Goal: Transaction & Acquisition: Purchase product/service

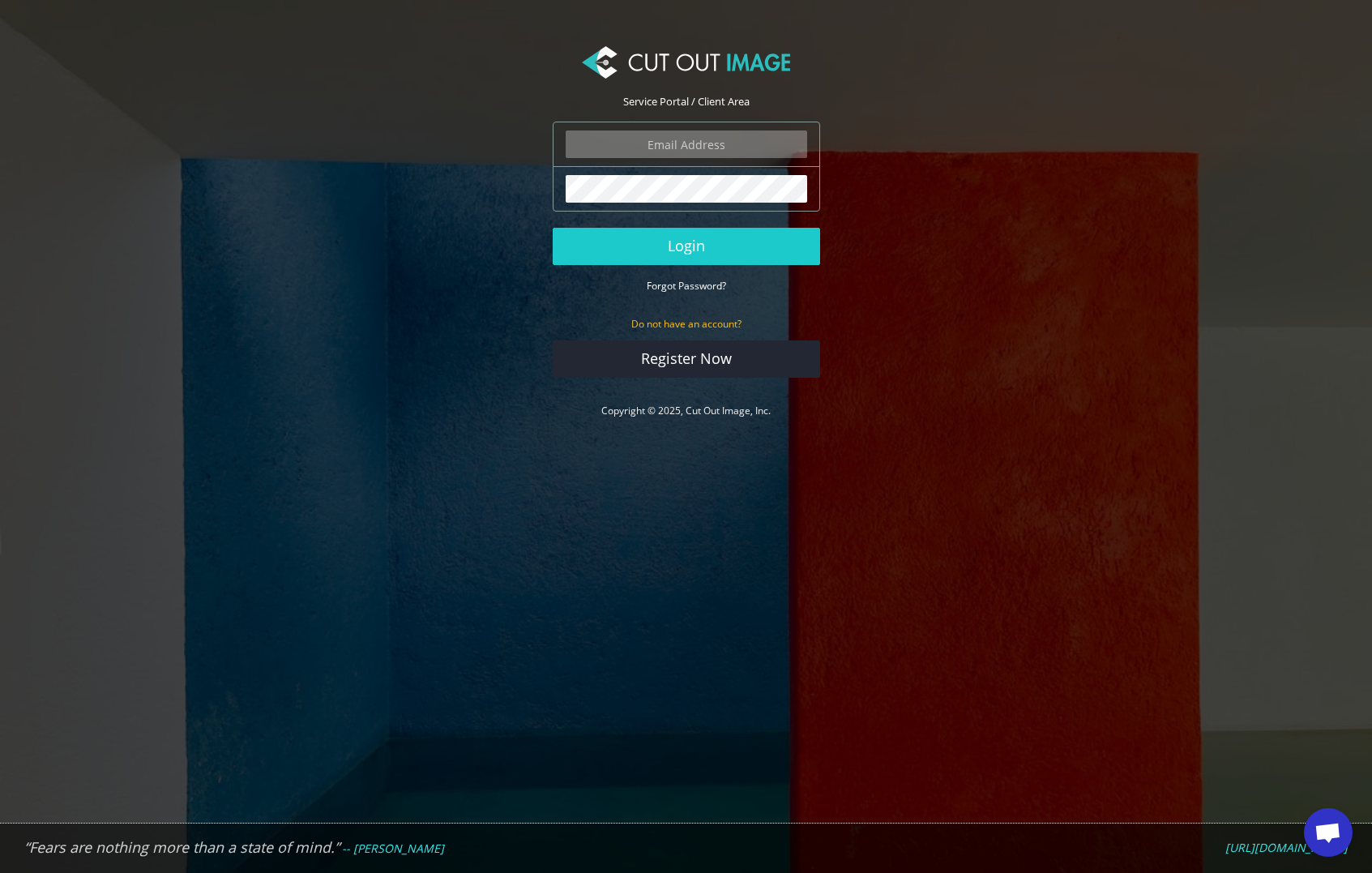
type input "matthew@matthewmillman.com"
click at [686, 246] on button "Login" at bounding box center [686, 246] width 267 height 38
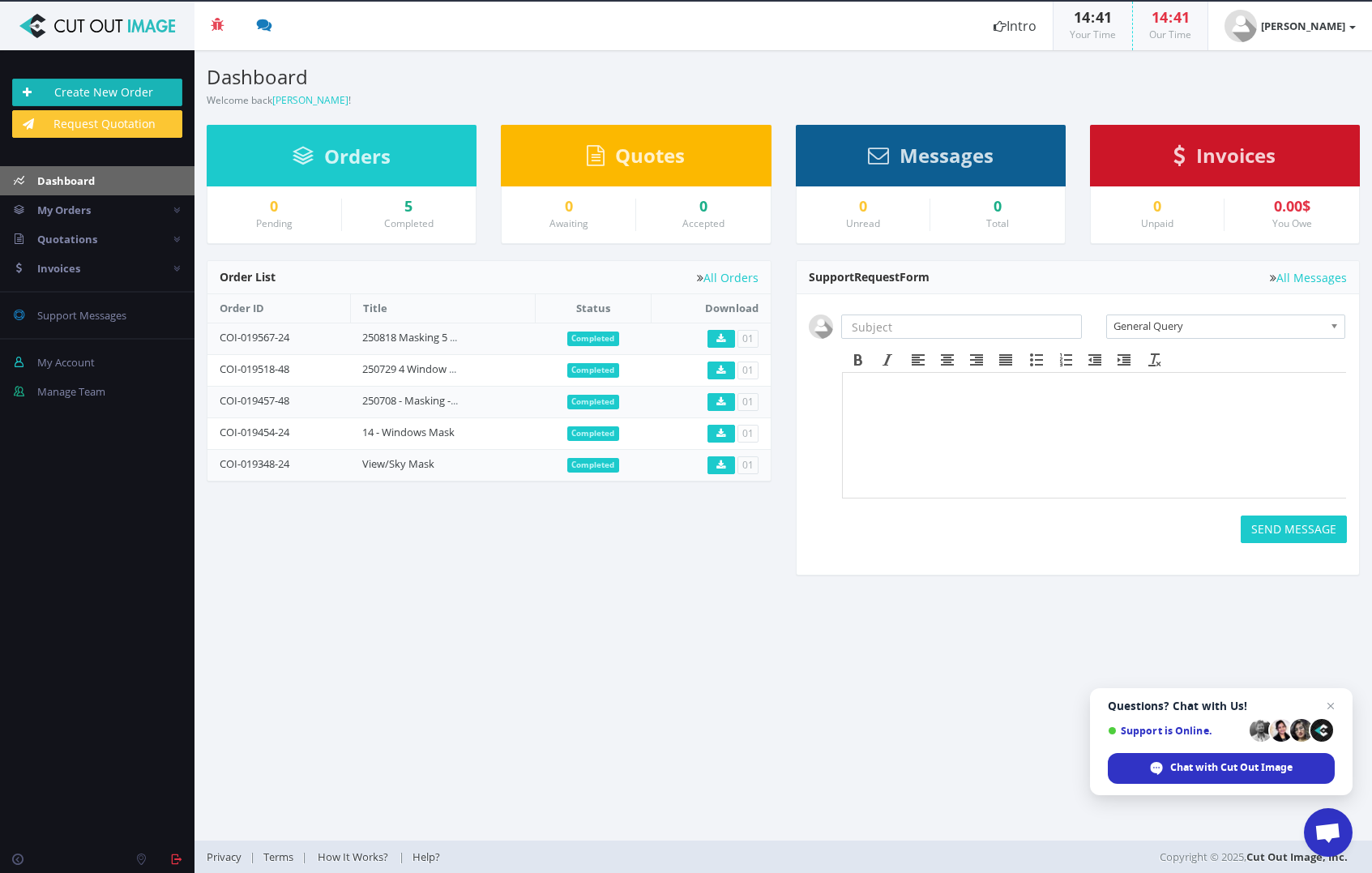
click at [107, 96] on link "Create New Order" at bounding box center [97, 92] width 170 height 27
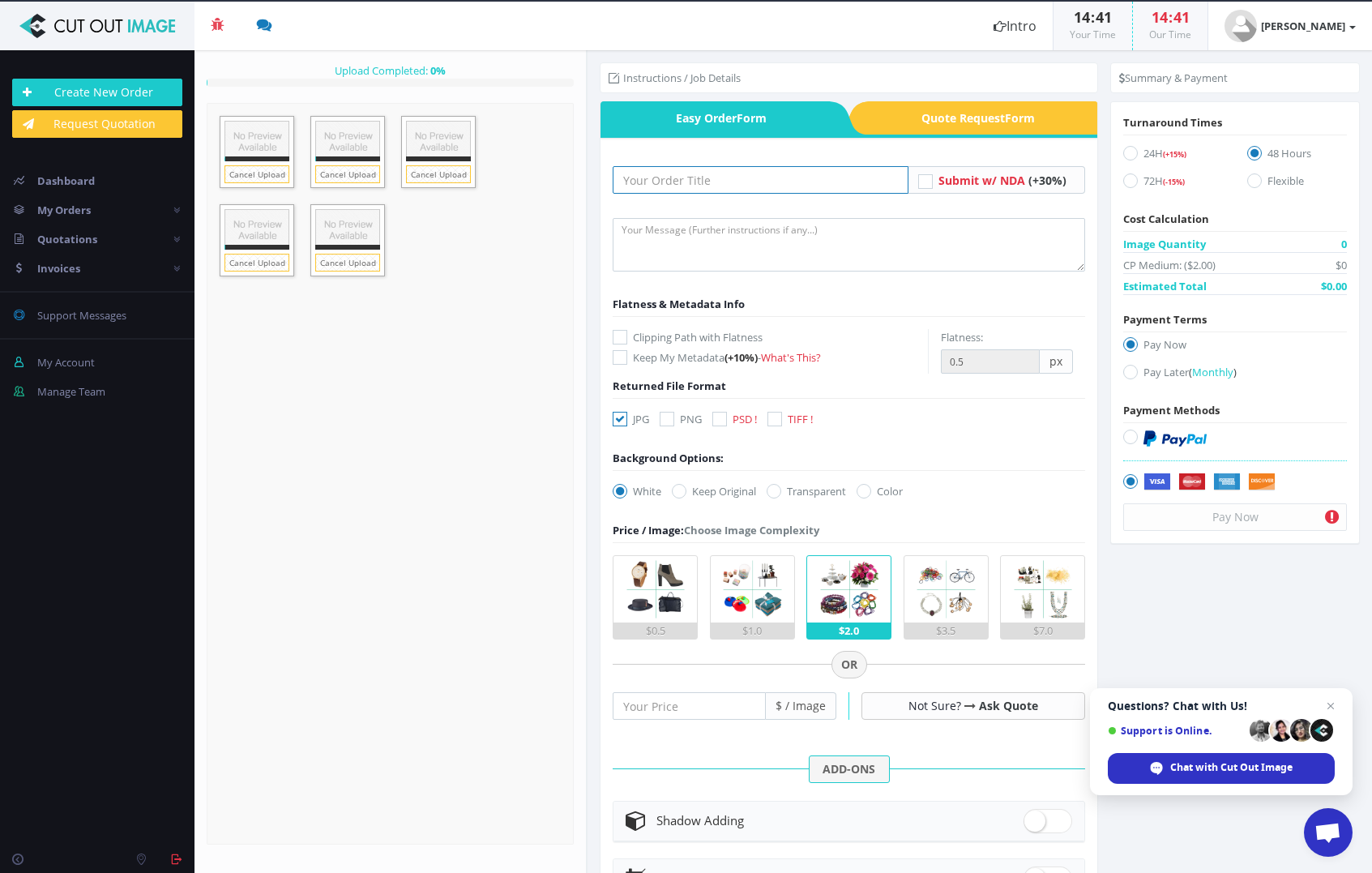
click at [743, 184] on input "text" at bounding box center [760, 180] width 295 height 27
type input "250820"
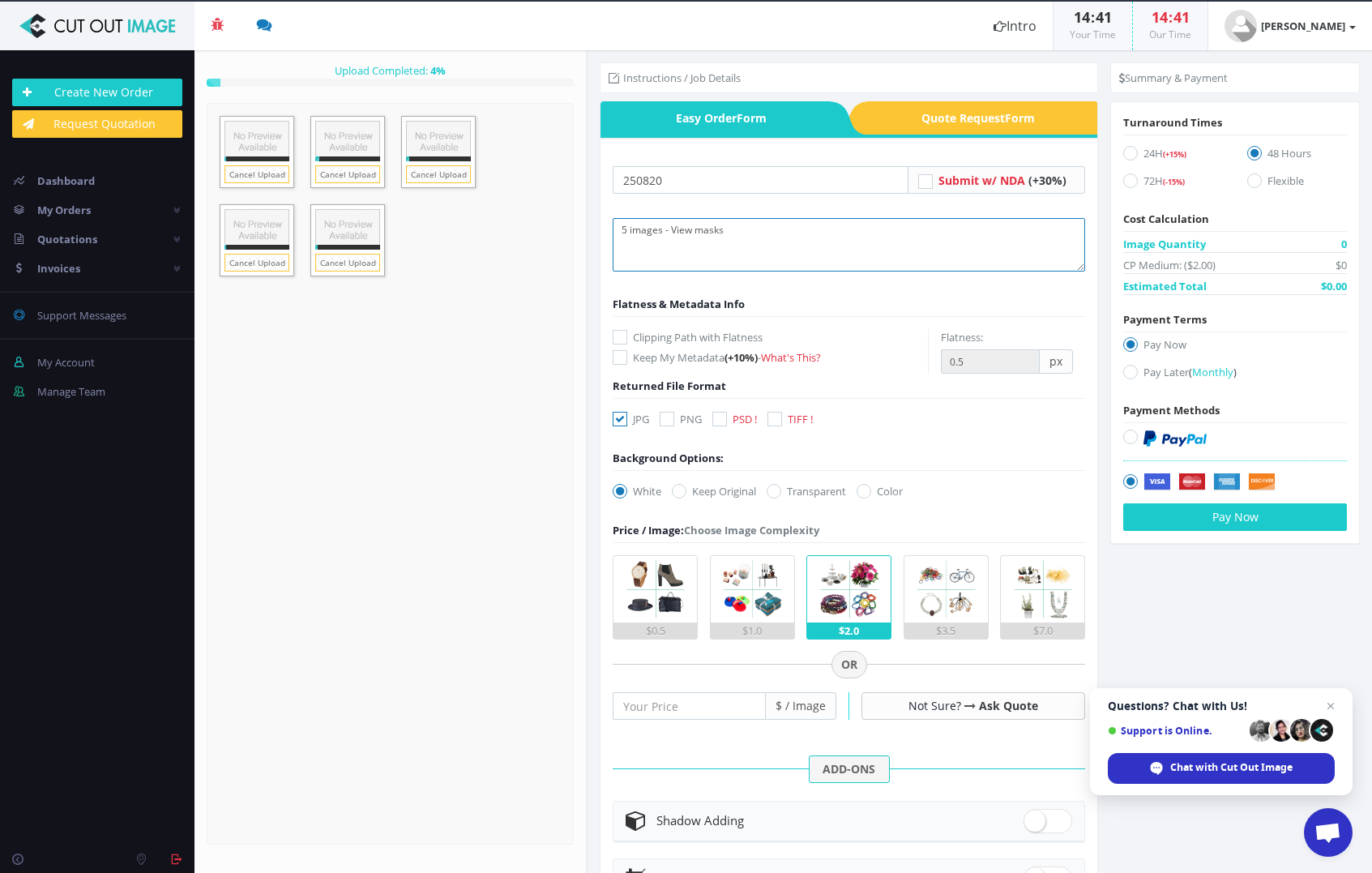
type textarea "5 images - View masks"
click at [778, 414] on icon at bounding box center [775, 420] width 15 height 15
click at [778, 414] on input "TIFF !" at bounding box center [776, 419] width 10 height 10
checkbox input "true"
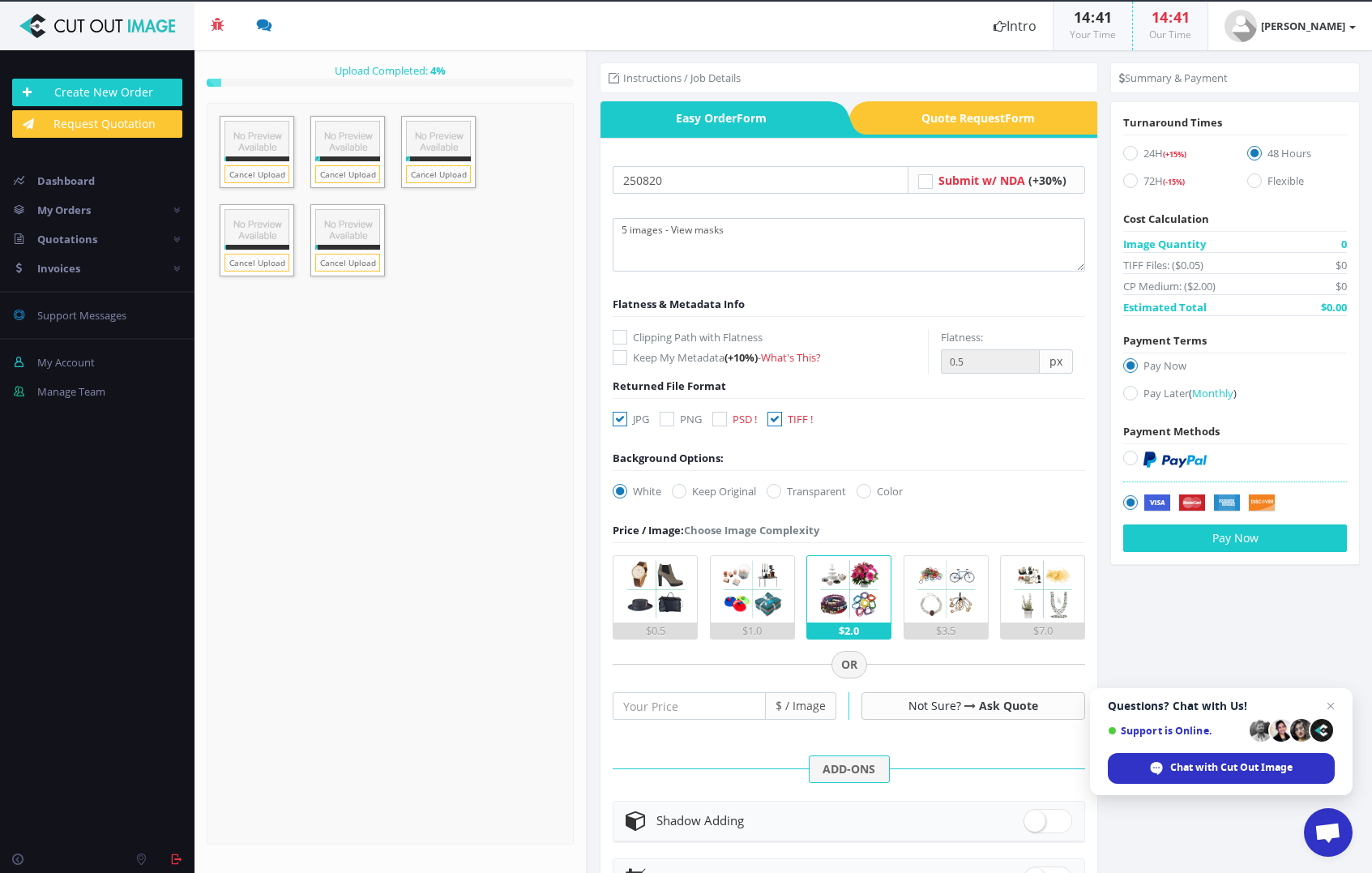
click at [618, 418] on icon at bounding box center [620, 420] width 15 height 15
click at [618, 418] on input "JPG" at bounding box center [622, 419] width 10 height 10
checkbox input "false"
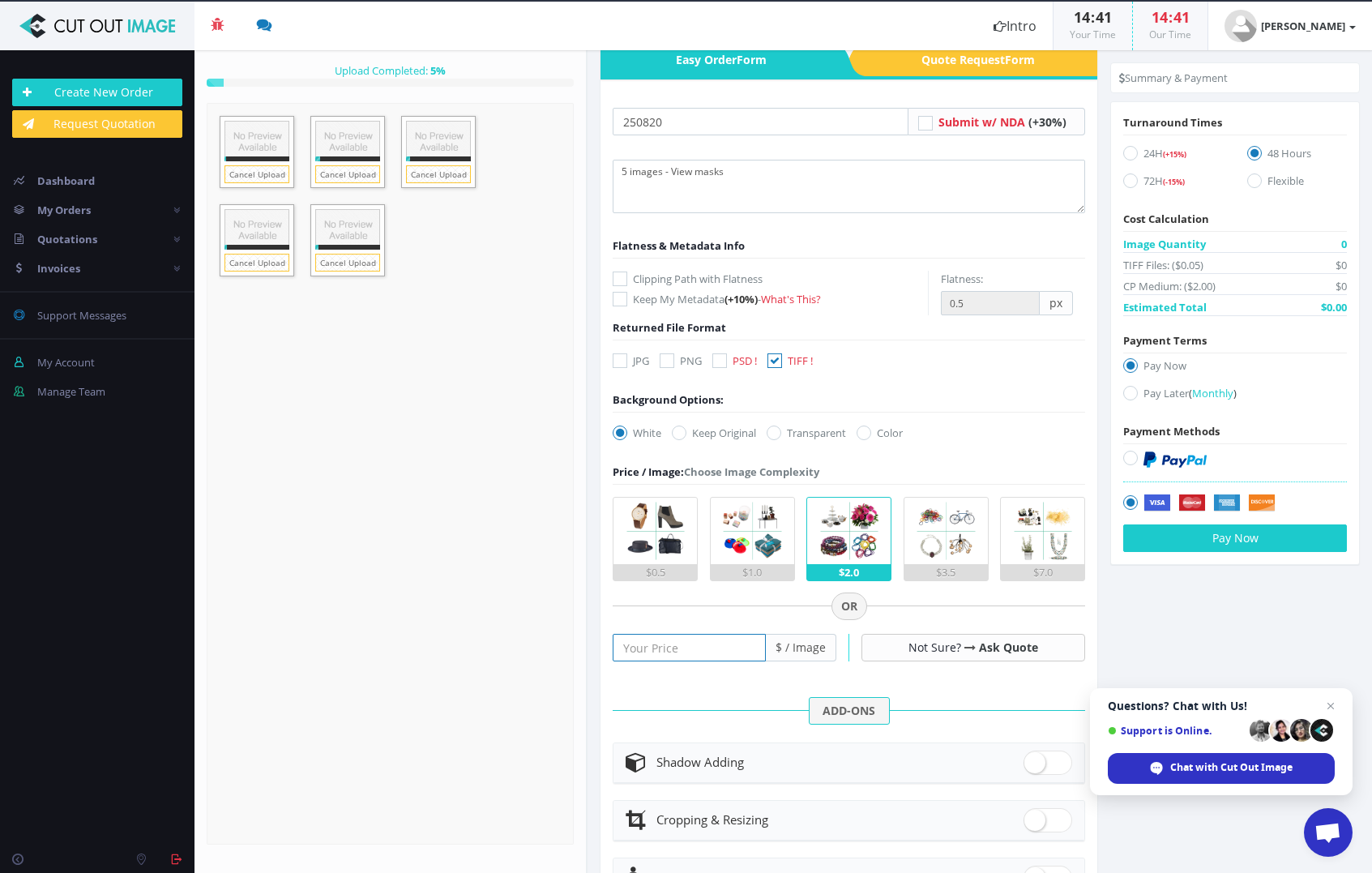
click at [728, 647] on input "number" at bounding box center [688, 647] width 153 height 27
type input "12"
click at [781, 620] on form "250820 Submit w/ NDA (+30%) 5 images - View masks Flatness & Metadata Info" at bounding box center [848, 590] width 472 height 964
click at [1123, 156] on icon at bounding box center [1130, 153] width 15 height 15
click at [1127, 156] on input "24H (+15%)" at bounding box center [1131, 153] width 10 height 10
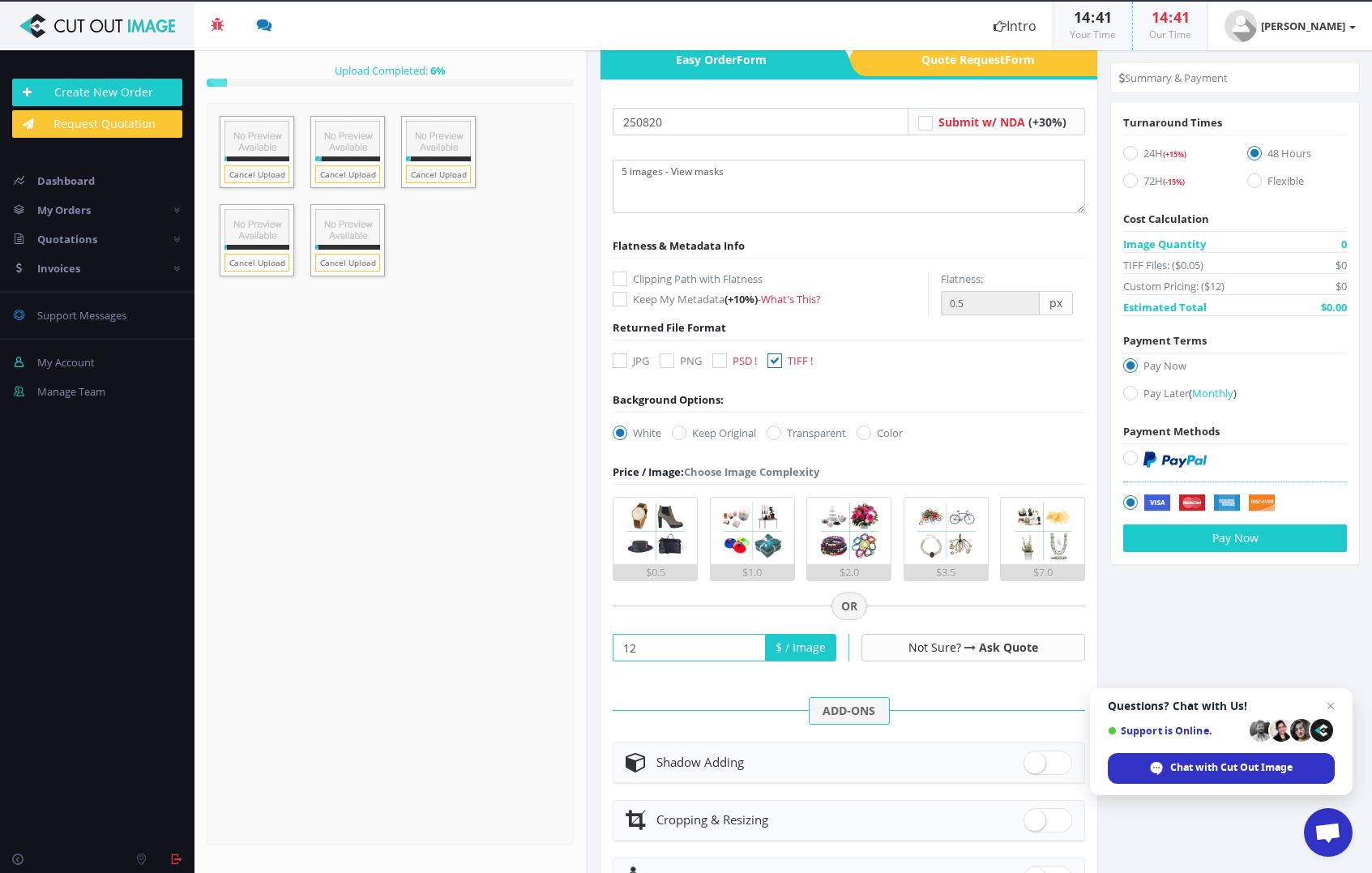
radio input "true"
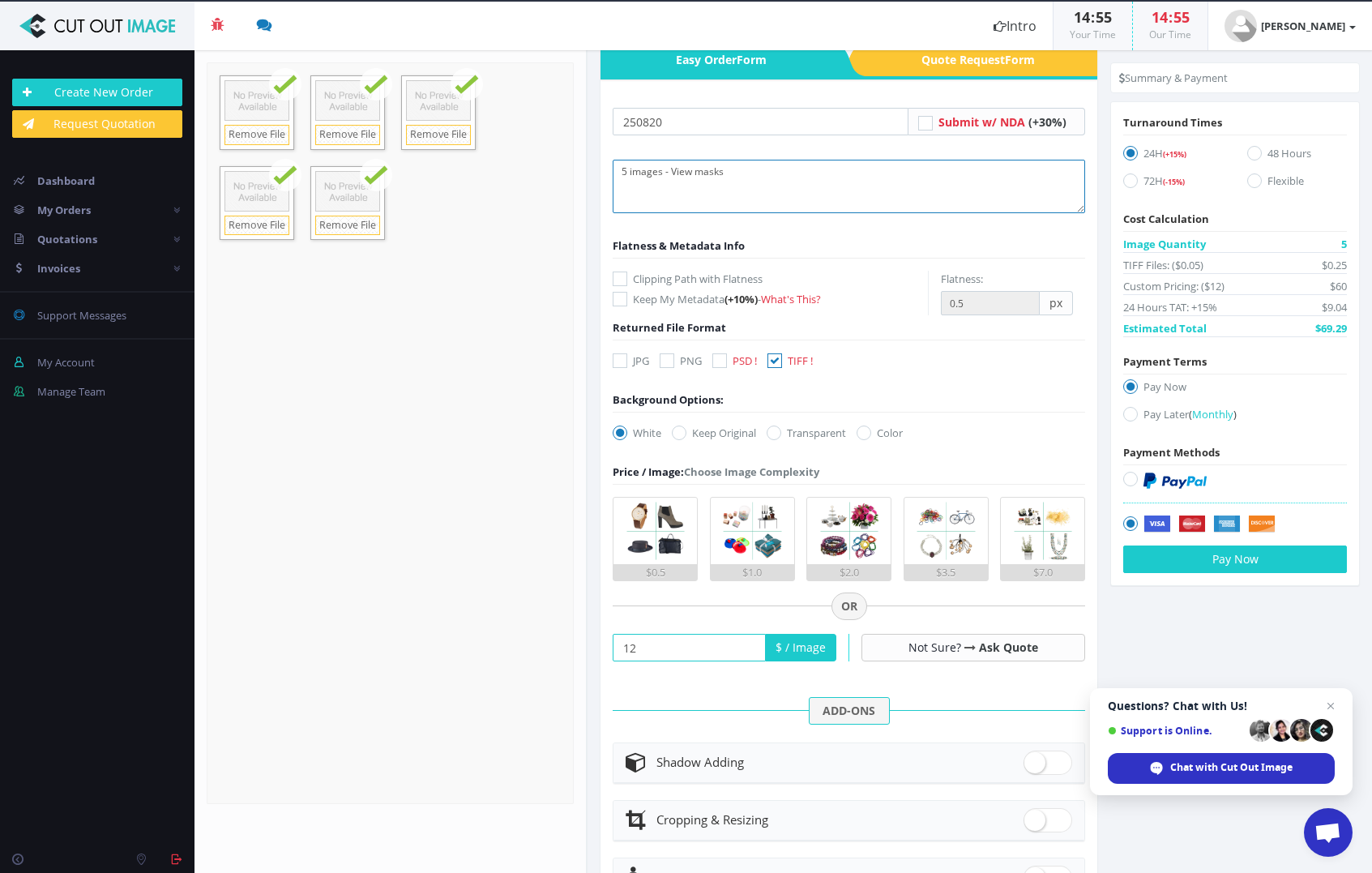
click at [778, 184] on textarea "5 images - View masks" at bounding box center [848, 186] width 472 height 54
drag, startPoint x: 764, startPoint y: 194, endPoint x: 612, endPoint y: 167, distance: 154.4
click at [612, 167] on textarea "5 images - View masks" at bounding box center [848, 186] width 472 height 54
click at [678, 119] on input "250820" at bounding box center [760, 121] width 295 height 27
paste input "5 images - View masks"
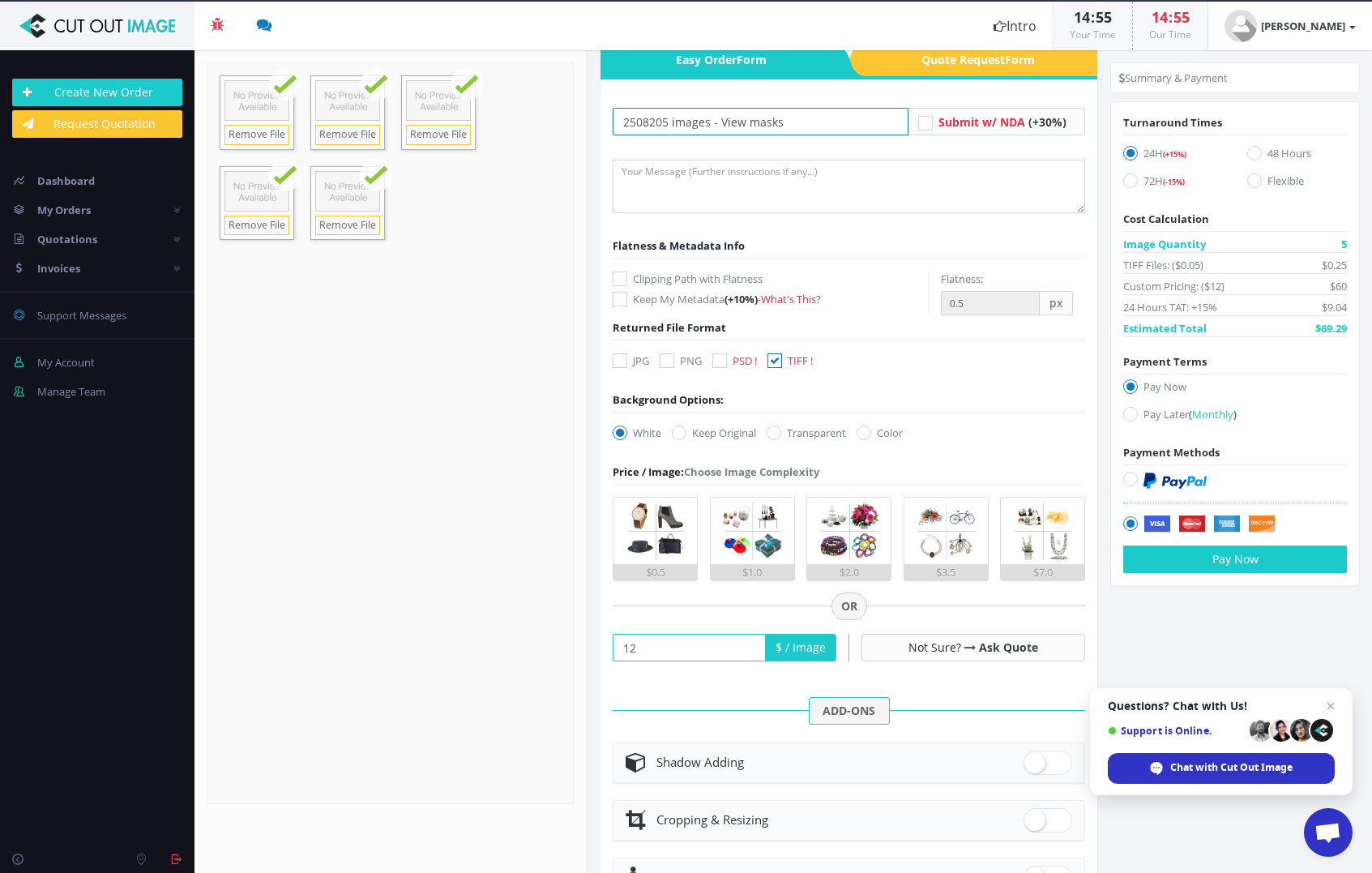
click at [663, 120] on input "2508205 images - View masks" at bounding box center [760, 121] width 295 height 27
type input "250820 - 5 images - View masks"
click at [681, 170] on textarea at bounding box center [848, 186] width 472 height 54
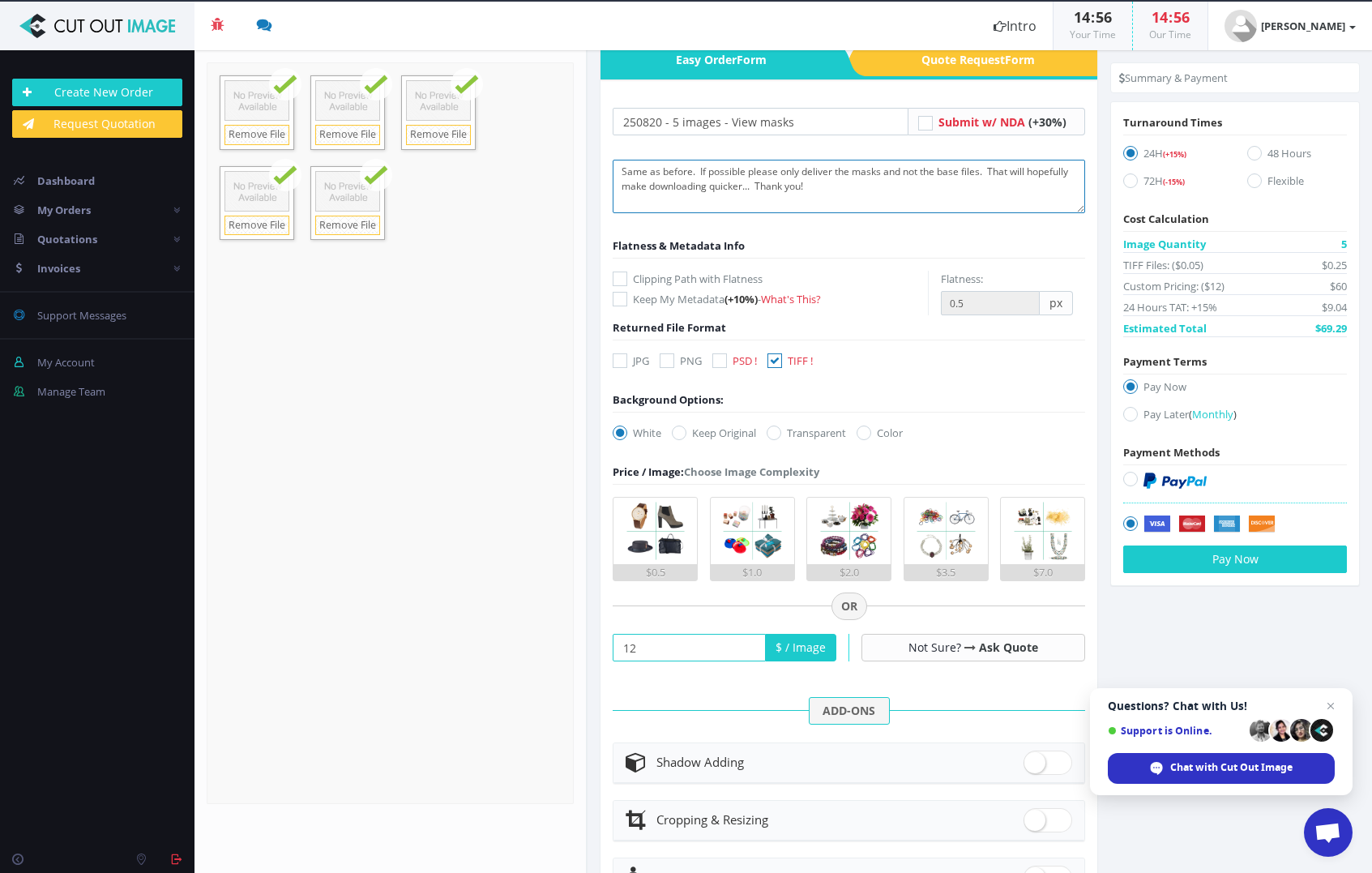
click at [694, 188] on textarea "Same as before. If possible please only deliver the masks and not the base file…" at bounding box center [848, 186] width 472 height 54
type textarea "Same as before. If possible please only deliver the masks and not the base file…"
click at [1123, 483] on icon at bounding box center [1130, 479] width 15 height 15
click at [1127, 483] on input "radio" at bounding box center [1131, 479] width 10 height 10
radio input "true"
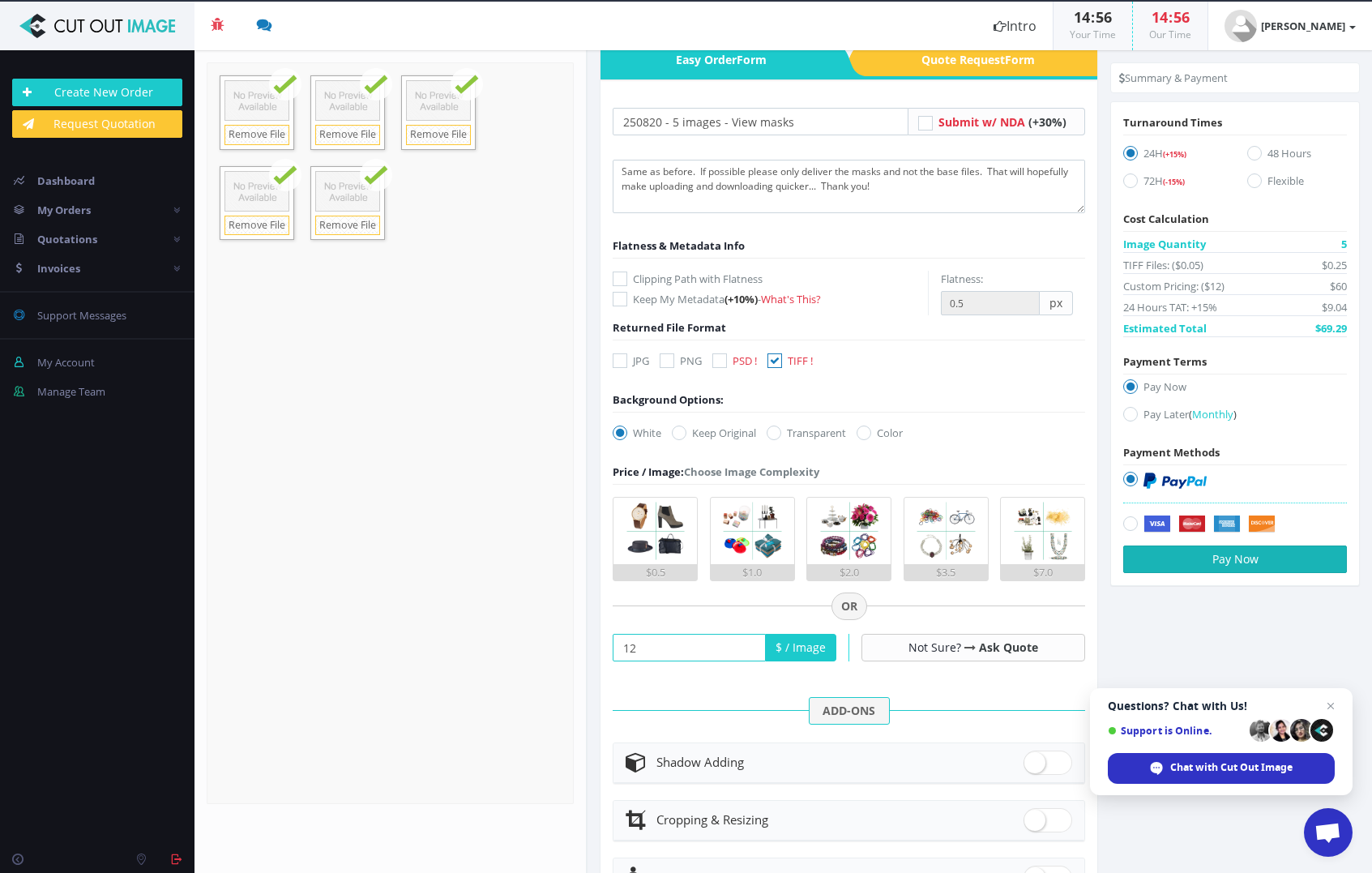
click at [1164, 565] on button "Pay Now" at bounding box center [1235, 559] width 224 height 27
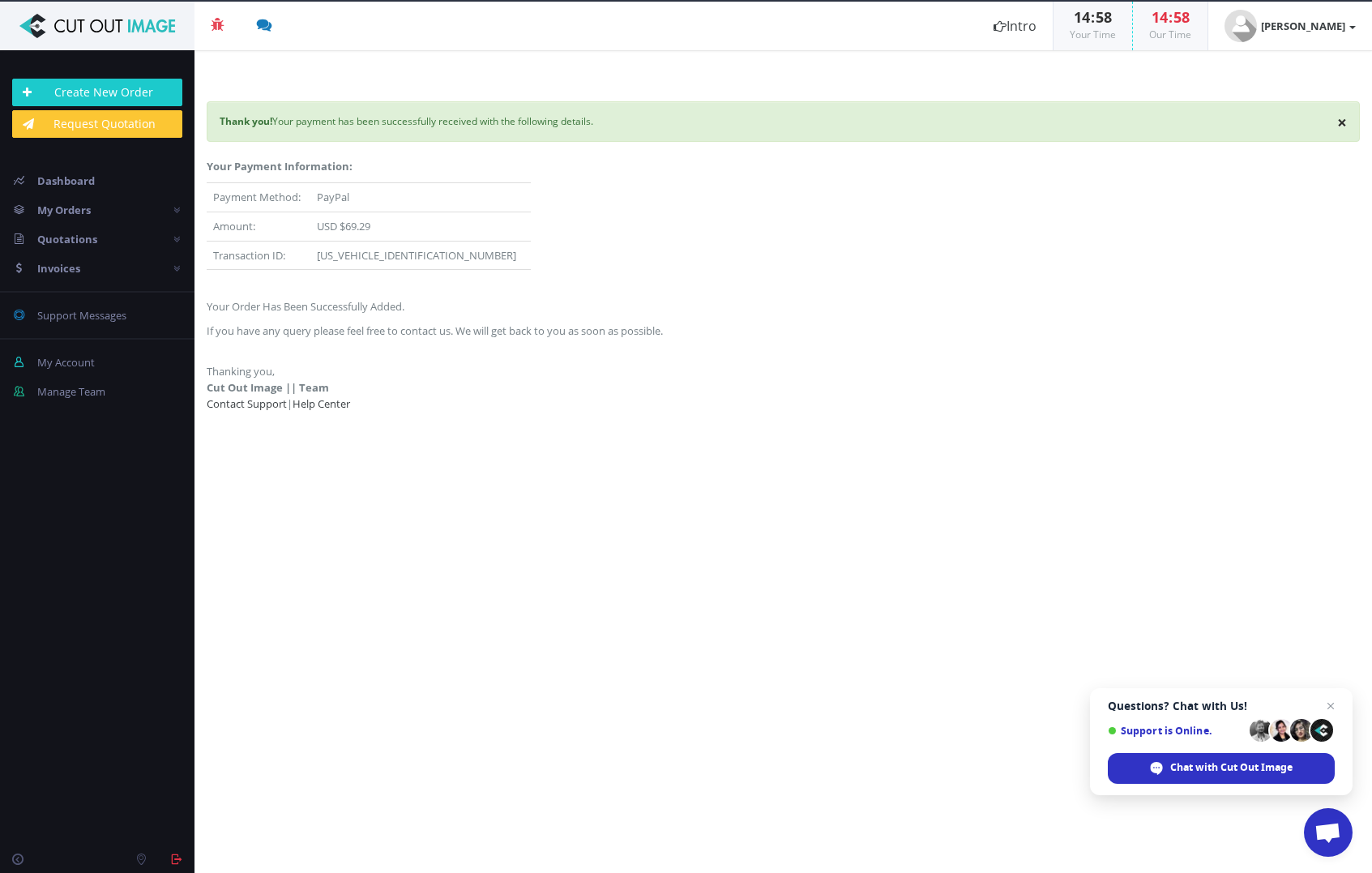
click at [768, 502] on section "× Thank you! Your payment has been successfully received with the following det…" at bounding box center [783, 461] width 1177 height 822
click at [1285, 21] on strong "[PERSON_NAME]" at bounding box center [1303, 26] width 85 height 15
click at [1266, 178] on link "Logout" at bounding box center [1290, 174] width 128 height 24
